Goal: Task Accomplishment & Management: Complete application form

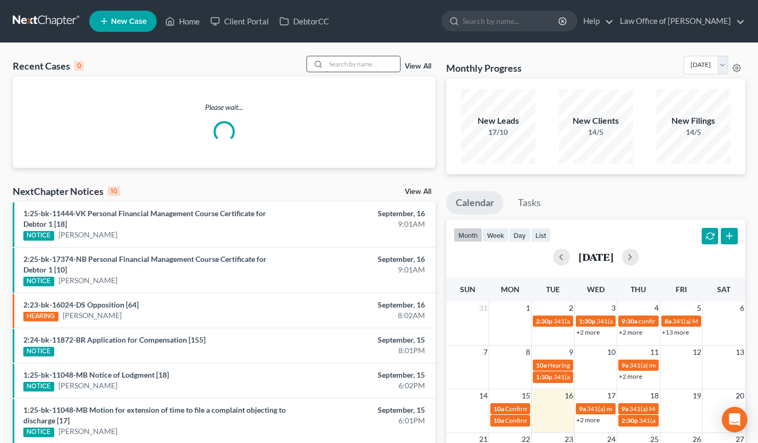
click at [346, 64] on input "search" at bounding box center [362, 63] width 74 height 15
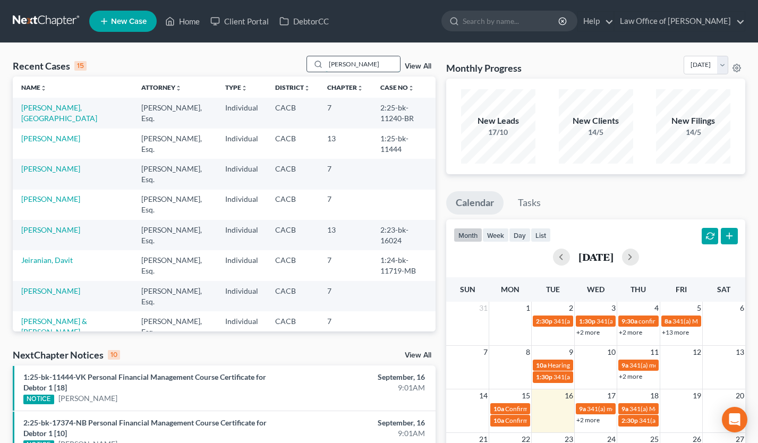
type input "tagui"
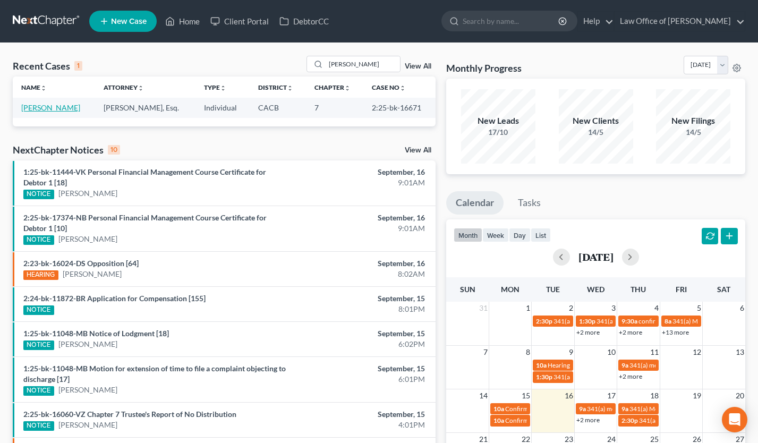
click at [33, 111] on link "[PERSON_NAME]" at bounding box center [50, 107] width 59 height 9
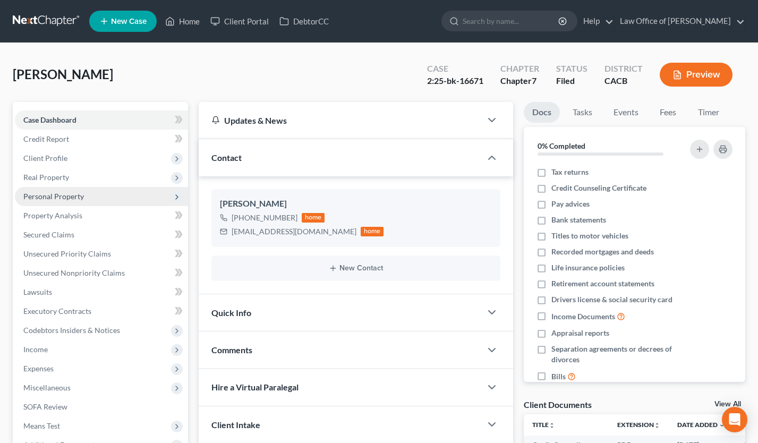
click at [70, 202] on span "Personal Property" at bounding box center [101, 196] width 173 height 19
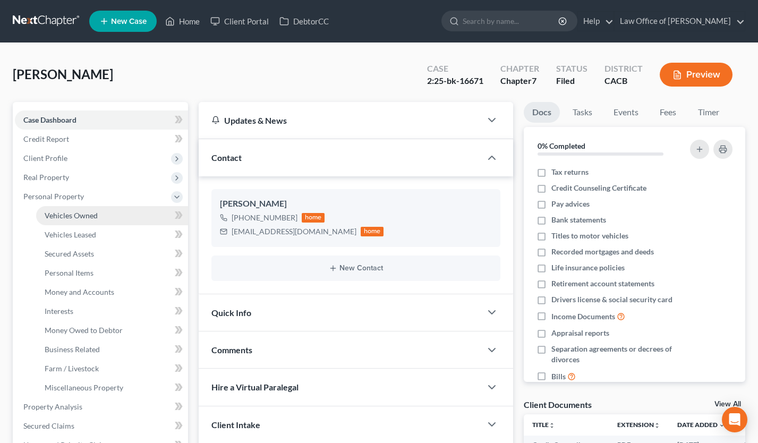
click at [76, 213] on span "Vehicles Owned" at bounding box center [71, 215] width 53 height 9
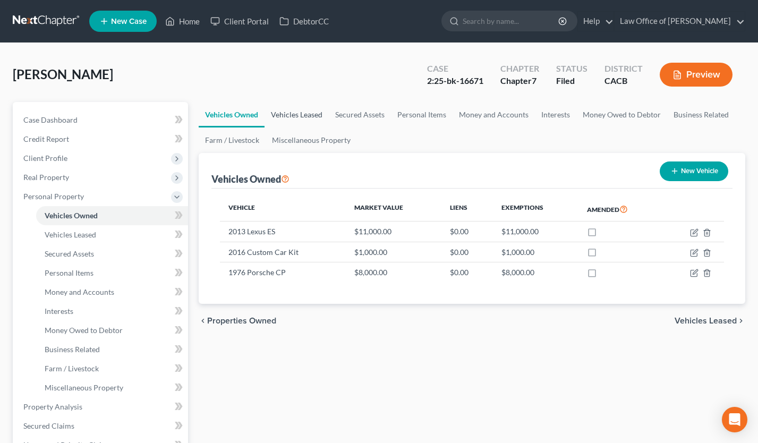
click at [303, 116] on link "Vehicles Leased" at bounding box center [296, 114] width 64 height 25
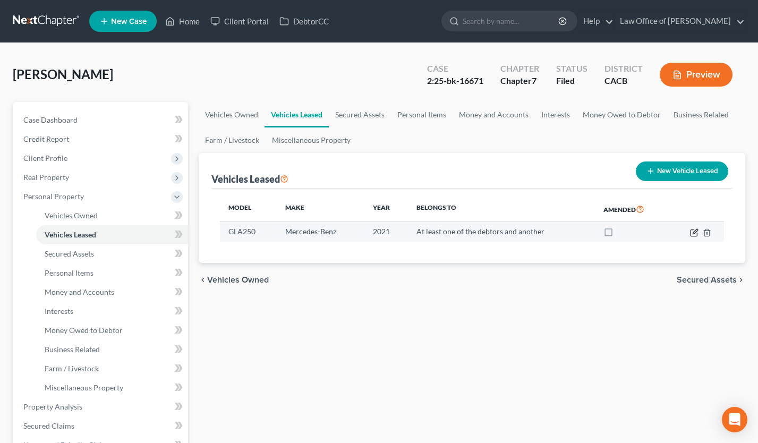
click at [692, 231] on icon "button" at bounding box center [694, 232] width 8 height 8
select select "0"
select select "5"
select select "3"
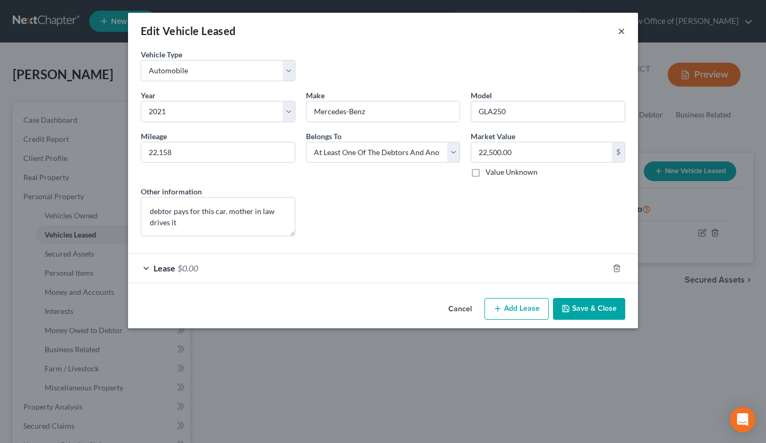
click at [622, 30] on button "×" at bounding box center [620, 30] width 7 height 13
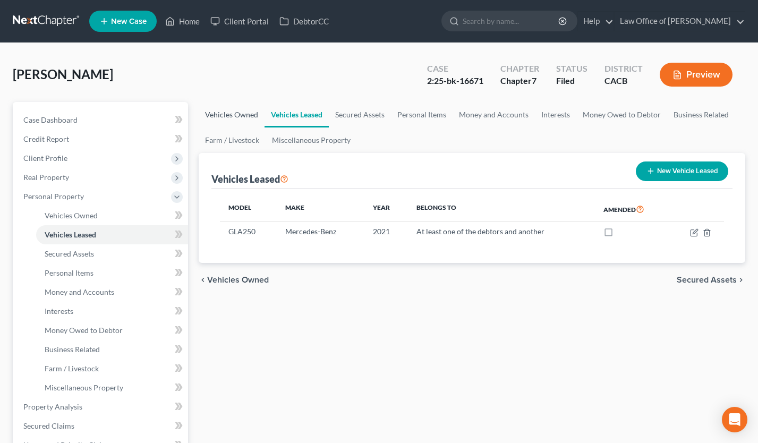
click at [220, 117] on link "Vehicles Owned" at bounding box center [232, 114] width 66 height 25
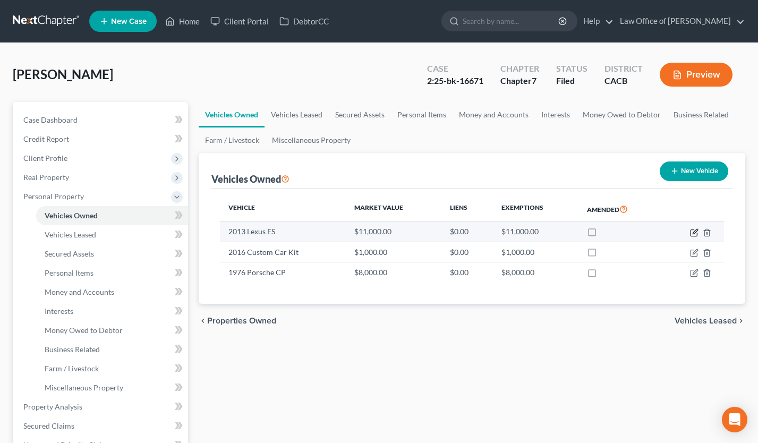
click at [690, 228] on icon "button" at bounding box center [694, 232] width 8 height 8
select select "0"
select select "13"
select select "3"
select select "0"
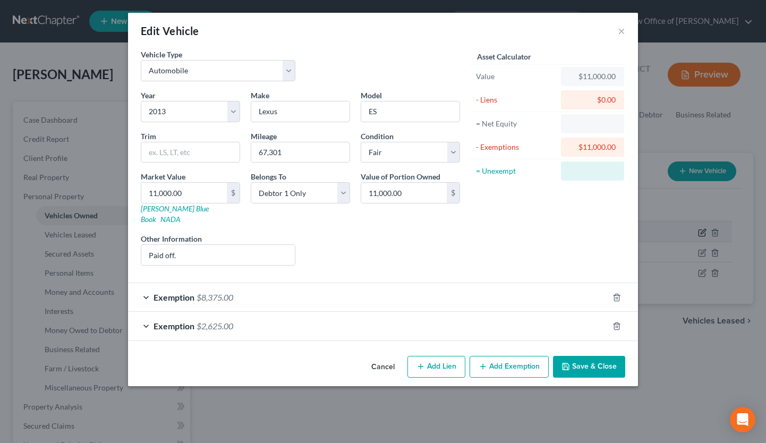
click at [692, 229] on div "Edit Vehicle × Vehicle Type Select Automobile Truck Trailer Watercraft Aircraft…" at bounding box center [383, 221] width 766 height 443
click at [372, 357] on button "Cancel" at bounding box center [383, 367] width 40 height 21
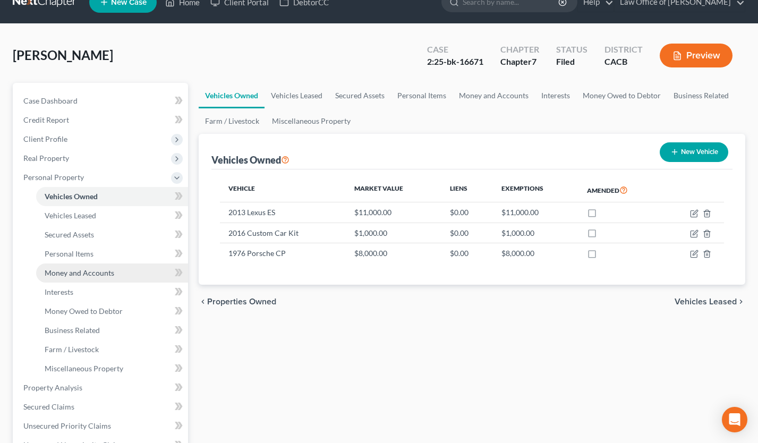
scroll to position [213, 0]
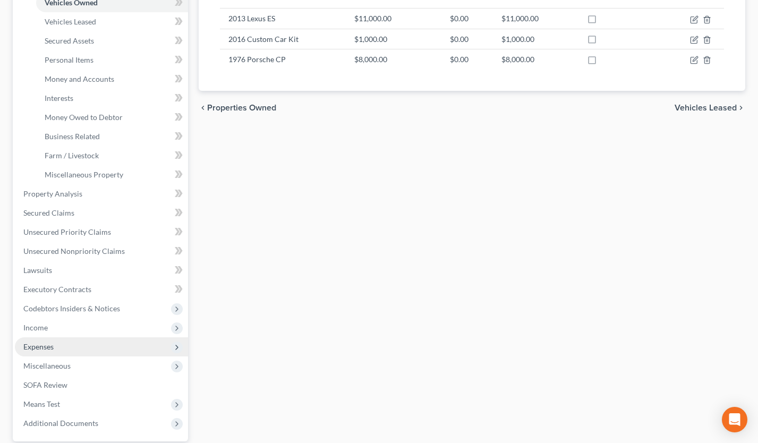
click at [51, 346] on span "Expenses" at bounding box center [38, 346] width 30 height 9
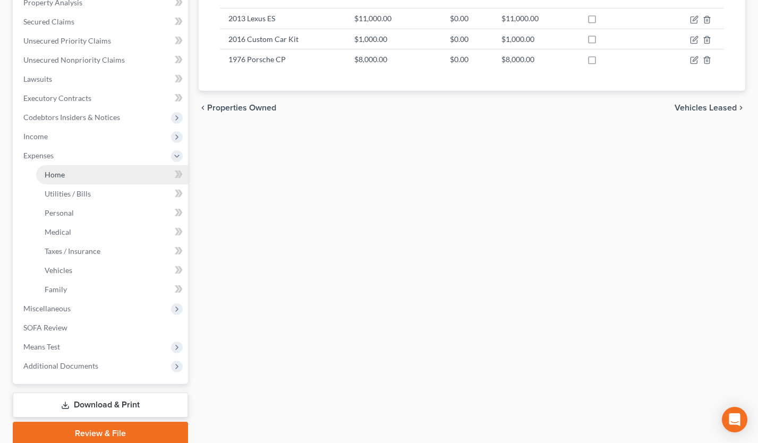
click at [85, 176] on link "Home" at bounding box center [112, 174] width 152 height 19
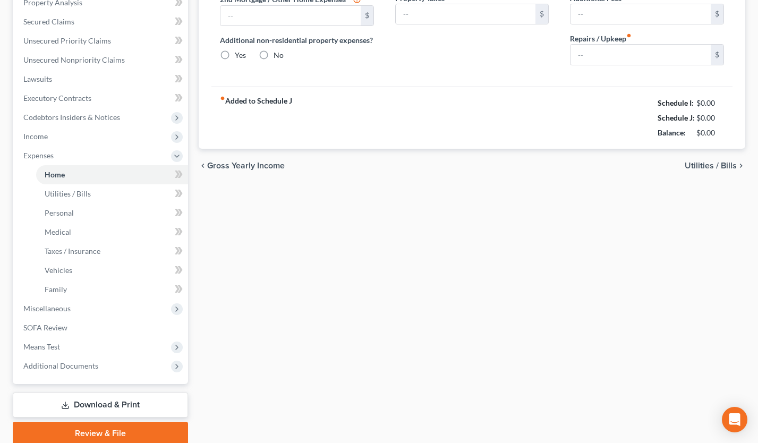
type input "2,400.00"
type input "0.00"
radio input "true"
type input "0.00"
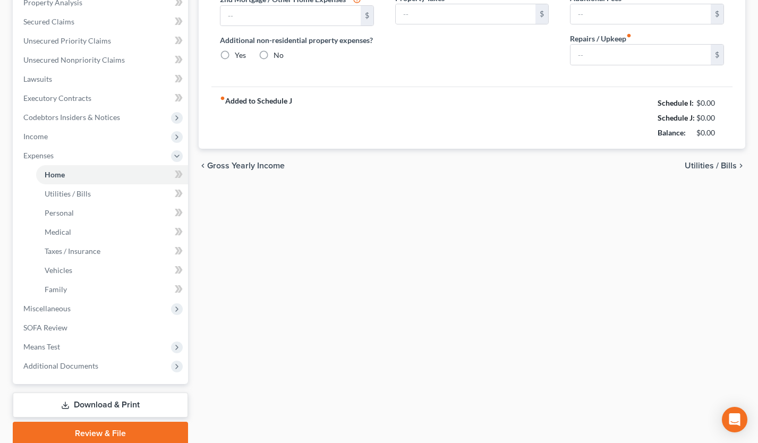
type input "0.00"
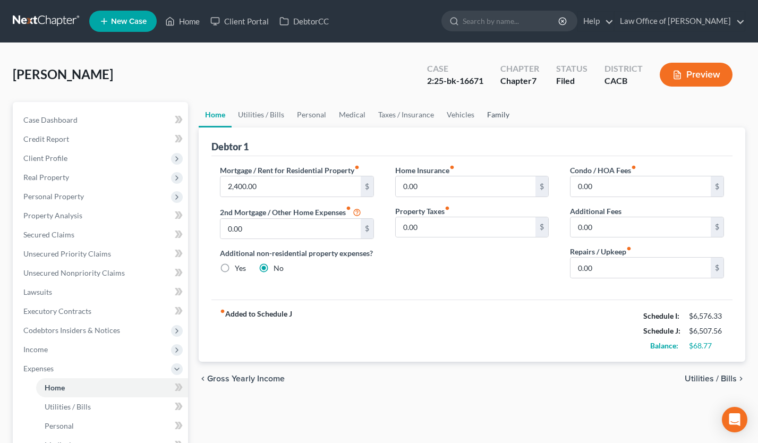
click at [489, 113] on link "Family" at bounding box center [497, 114] width 35 height 25
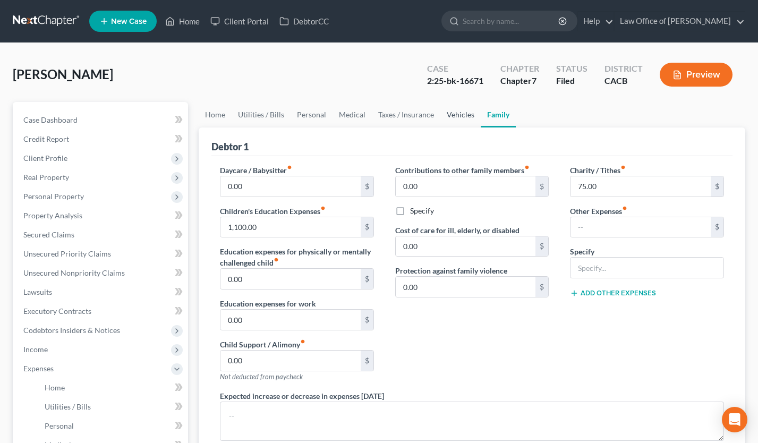
click at [445, 110] on link "Vehicles" at bounding box center [460, 114] width 40 height 25
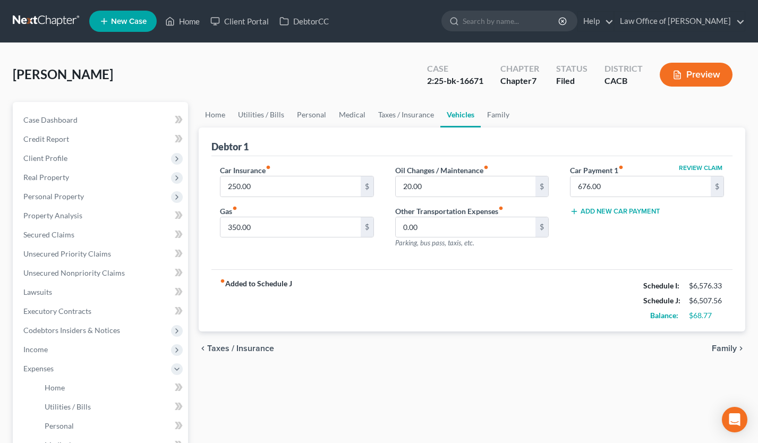
click at [705, 167] on button "Review Claim" at bounding box center [700, 168] width 47 height 6
select select "45"
select select "3"
select select "1"
select select "0"
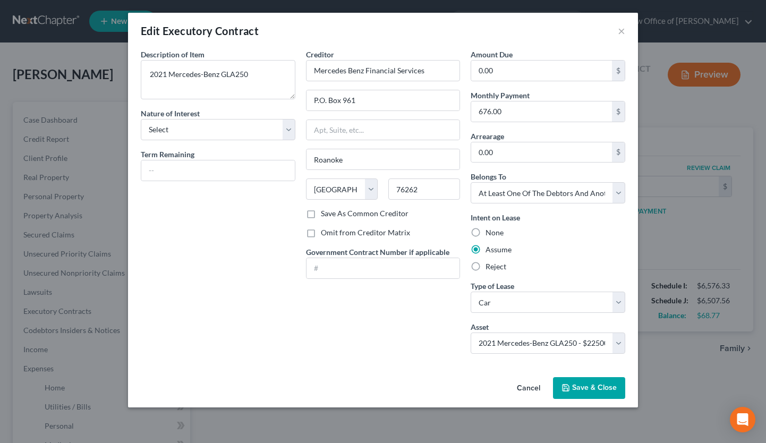
click at [520, 385] on button "Cancel" at bounding box center [528, 388] width 40 height 21
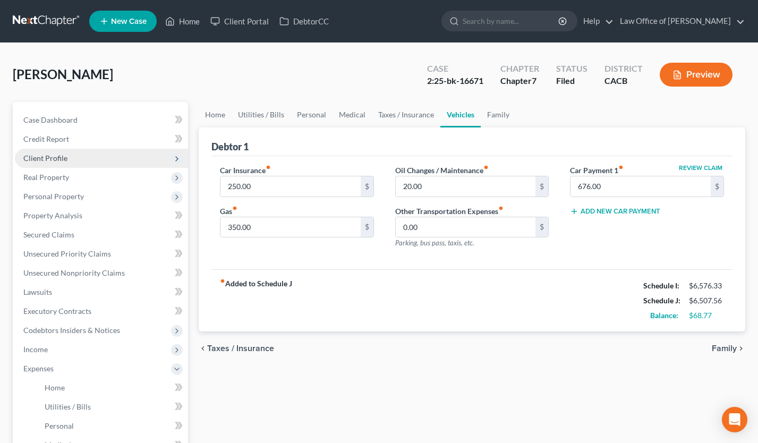
click at [64, 166] on span "Client Profile" at bounding box center [101, 158] width 173 height 19
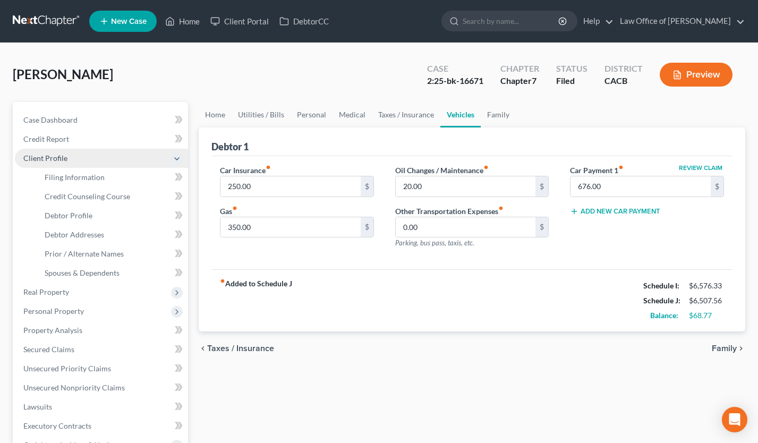
click at [59, 154] on span "Client Profile" at bounding box center [45, 157] width 44 height 9
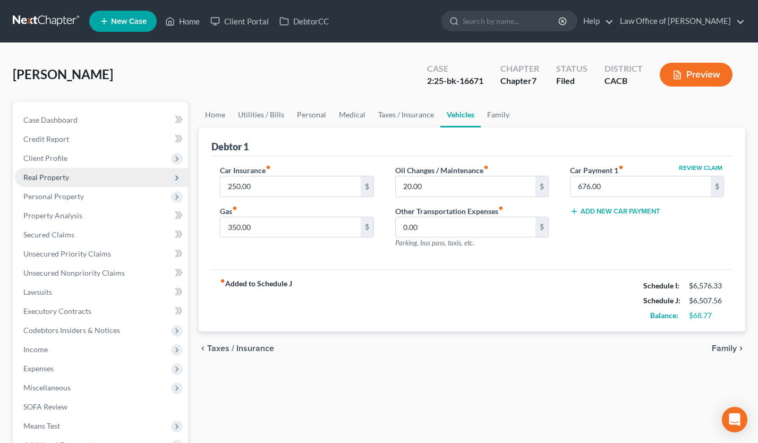
click at [59, 168] on span "Real Property" at bounding box center [101, 177] width 173 height 19
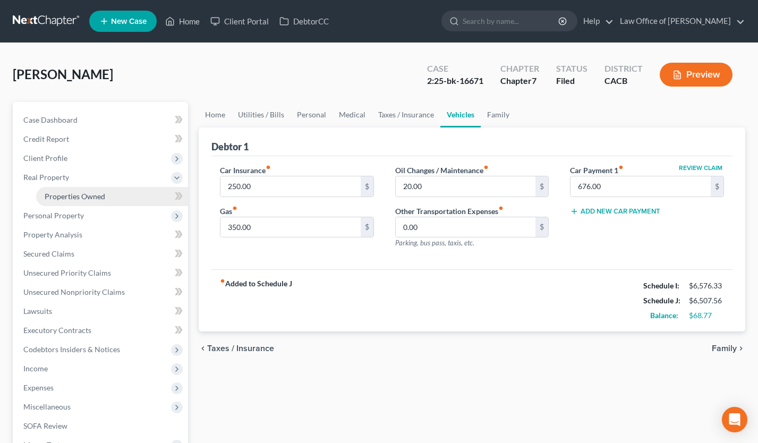
click at [74, 196] on span "Properties Owned" at bounding box center [75, 196] width 61 height 9
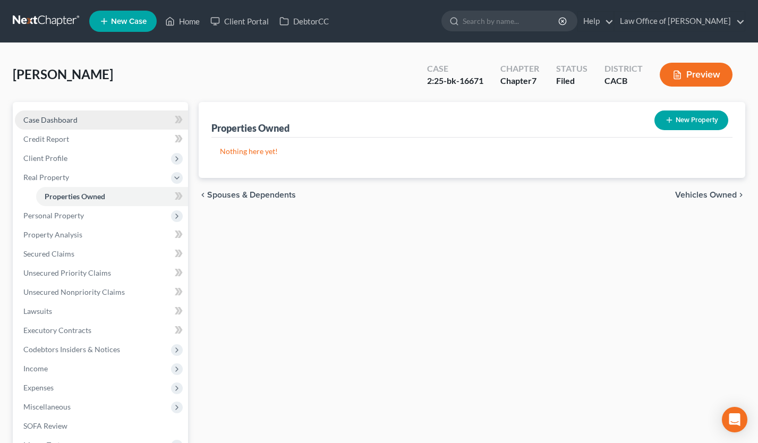
click at [73, 122] on span "Case Dashboard" at bounding box center [50, 119] width 54 height 9
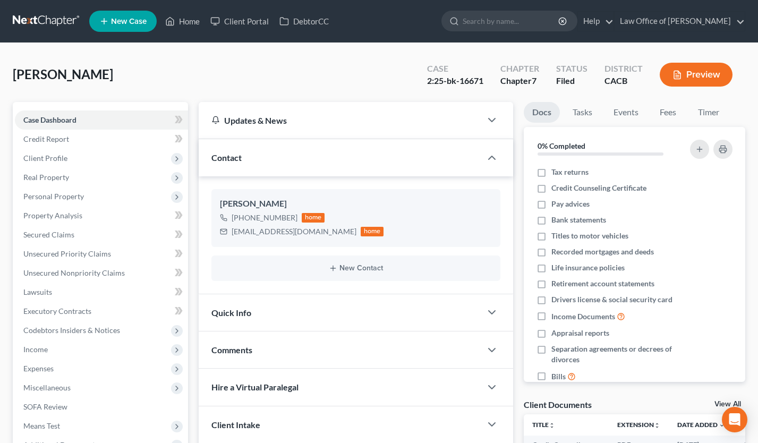
click at [53, 12] on link at bounding box center [47, 21] width 68 height 19
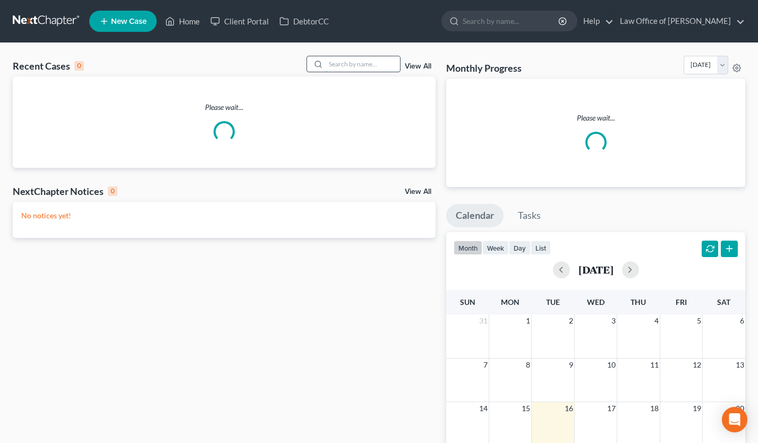
click at [376, 61] on input "search" at bounding box center [362, 63] width 74 height 15
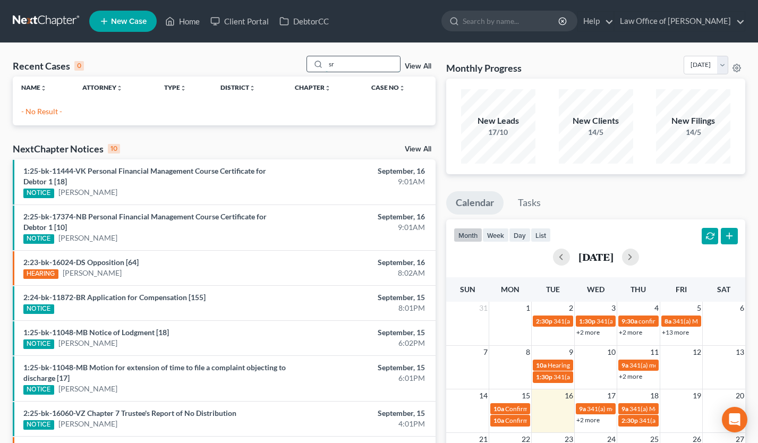
type input "s"
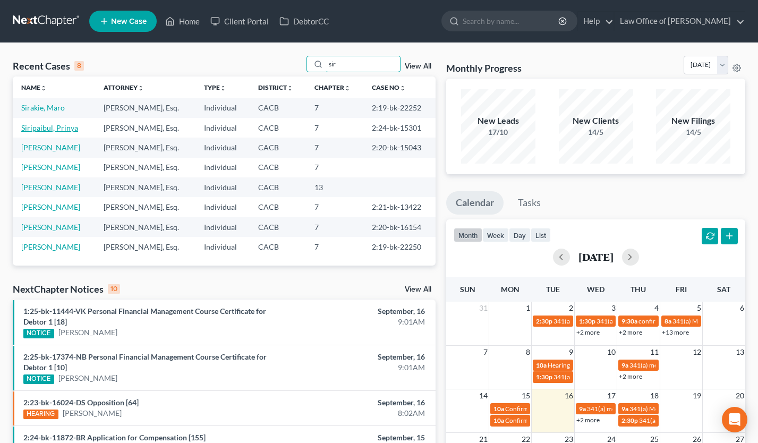
type input "sir"
click at [65, 128] on link "Siripaibul, Prinya" at bounding box center [49, 127] width 57 height 9
